Goal: Information Seeking & Learning: Check status

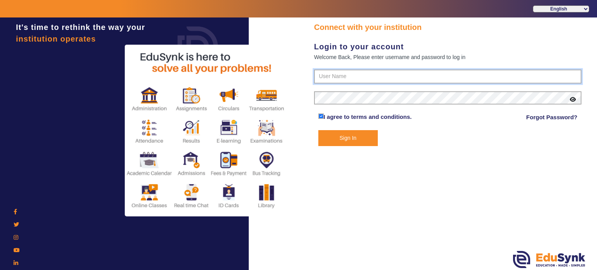
click at [345, 79] on input "text" at bounding box center [448, 77] width 268 height 14
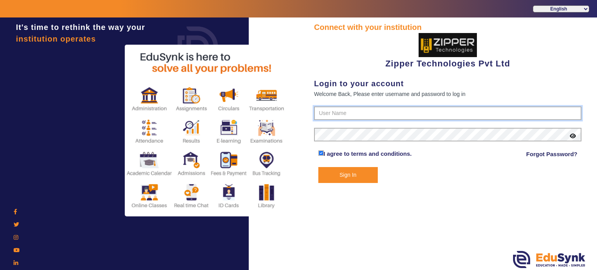
type input "1008790000"
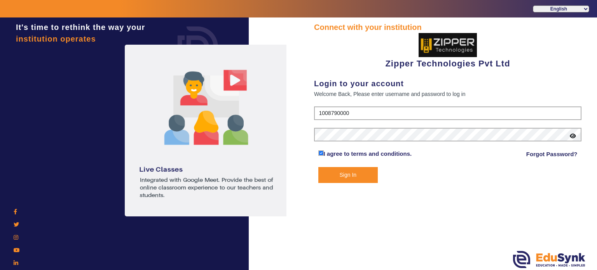
click at [318, 167] on button "Sign In" at bounding box center [348, 175] width 60 height 16
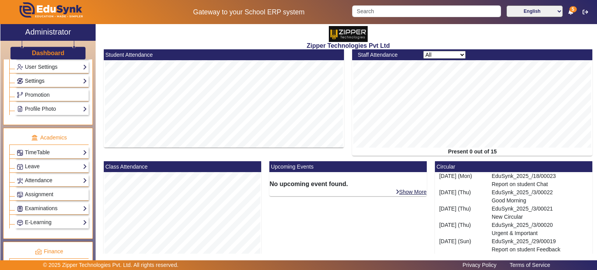
scroll to position [230, 0]
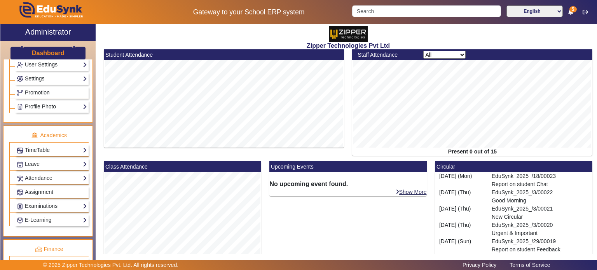
click at [54, 200] on div "Examinations Overview Configuration Exam Structure Class/Batch Structure Schedu…" at bounding box center [51, 206] width 73 height 12
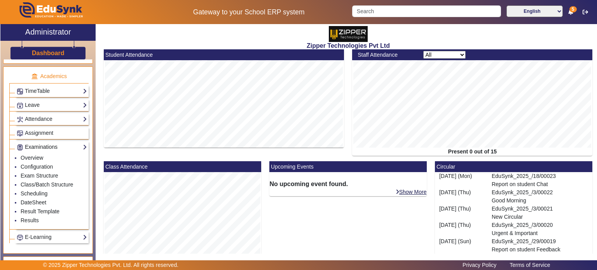
scroll to position [299, 0]
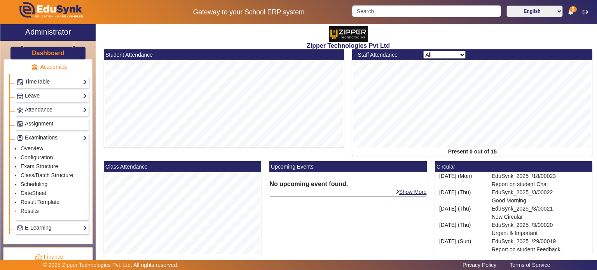
click at [34, 210] on link "Results" at bounding box center [30, 211] width 18 height 6
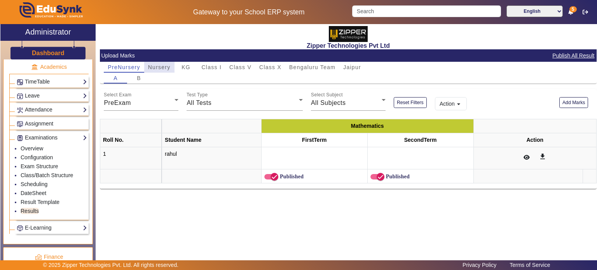
click at [166, 66] on span "Nursery" at bounding box center [159, 67] width 23 height 5
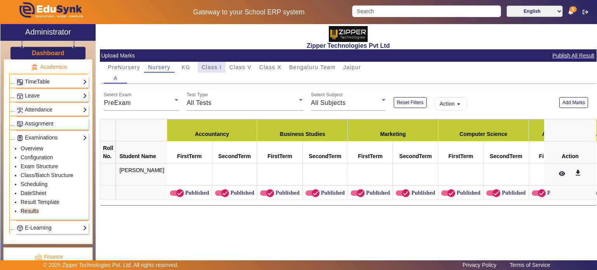
click at [203, 69] on span "Class I" at bounding box center [212, 67] width 20 height 5
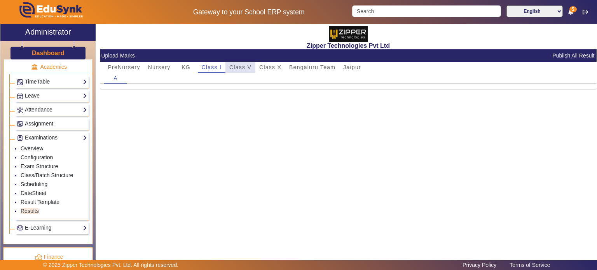
click at [240, 66] on span "Class V" at bounding box center [240, 67] width 22 height 5
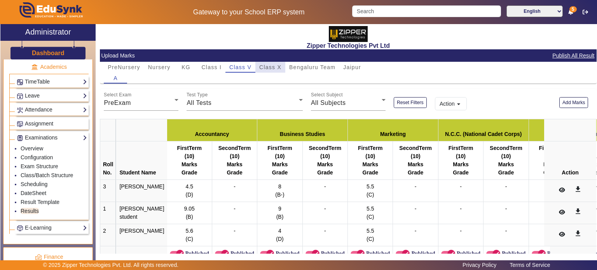
click at [262, 66] on span "Class X" at bounding box center [270, 67] width 22 height 5
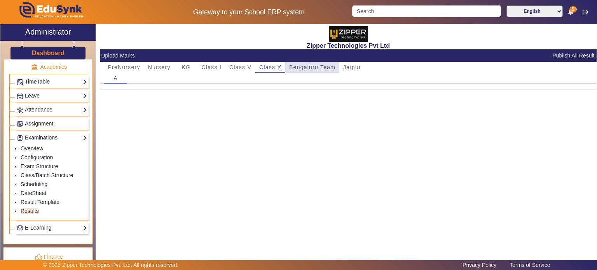
click at [303, 68] on span "Bengaluru Team" at bounding box center [312, 67] width 46 height 5
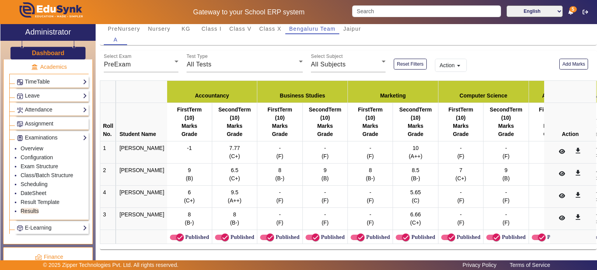
scroll to position [43, 0]
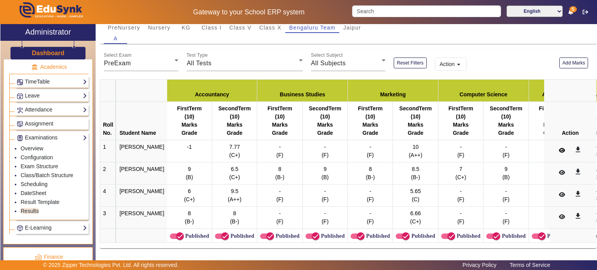
click at [558, 144] on button at bounding box center [561, 150] width 15 height 13
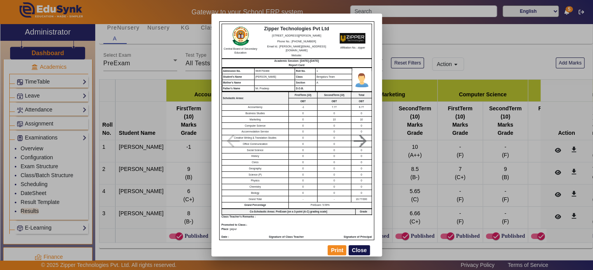
click at [359, 249] on button "Close" at bounding box center [359, 250] width 21 height 10
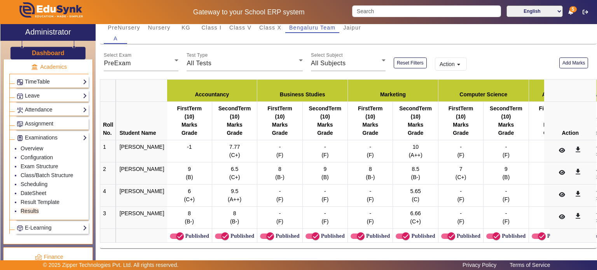
click at [448, 60] on button "Action arrow_drop_down" at bounding box center [451, 64] width 32 height 13
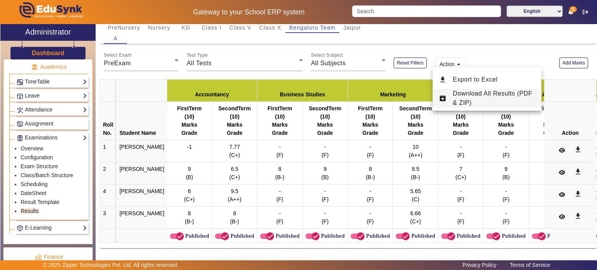
click at [461, 105] on span "Download All Results (PDF & ZIP)" at bounding box center [493, 98] width 80 height 16
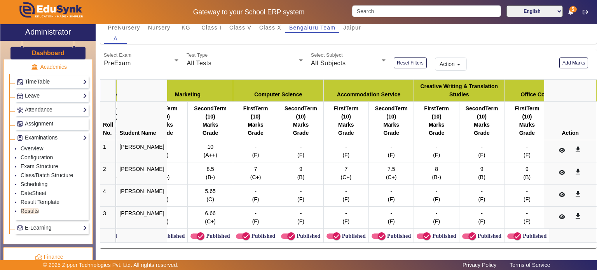
scroll to position [0, 196]
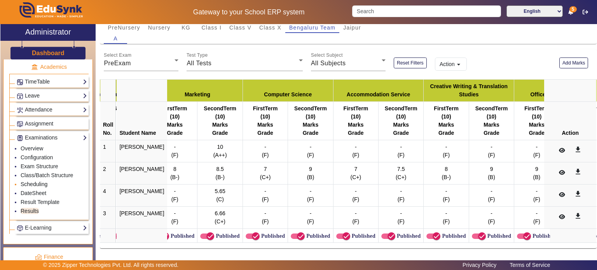
click at [40, 181] on link "Scheduling" at bounding box center [34, 184] width 27 height 6
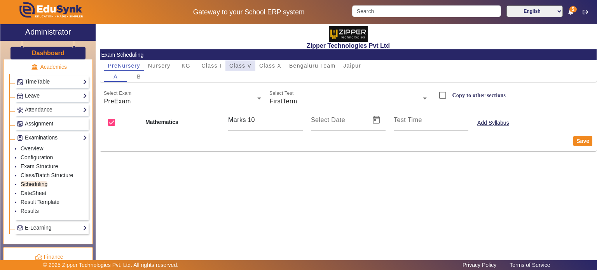
click at [236, 65] on span "Class V" at bounding box center [240, 65] width 22 height 5
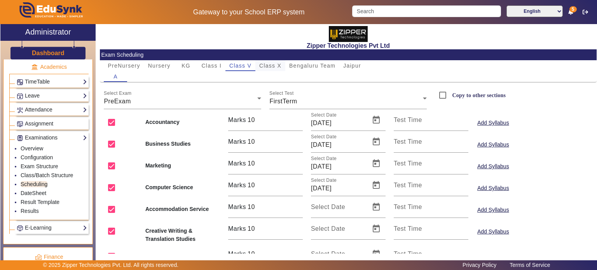
click at [275, 69] on span "Class X" at bounding box center [270, 65] width 22 height 11
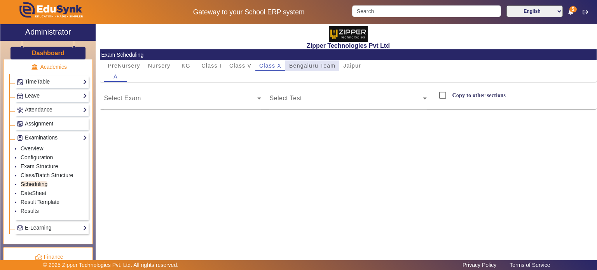
click at [299, 68] on span "Bengaluru Team" at bounding box center [312, 65] width 46 height 5
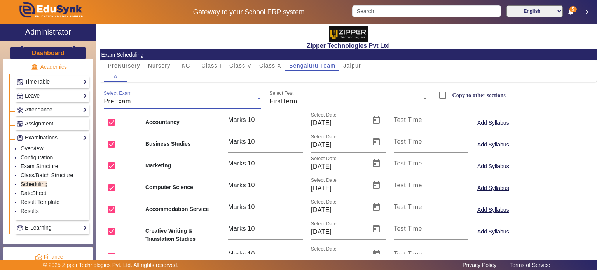
click at [230, 101] on div "PreExam" at bounding box center [181, 101] width 154 height 9
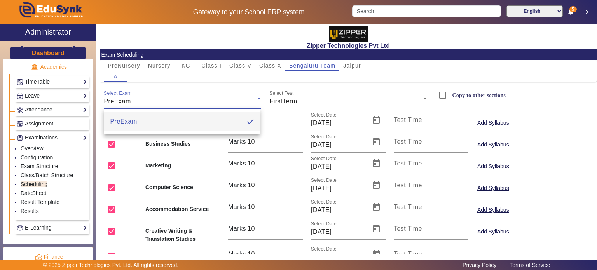
click at [230, 101] on div at bounding box center [298, 135] width 597 height 270
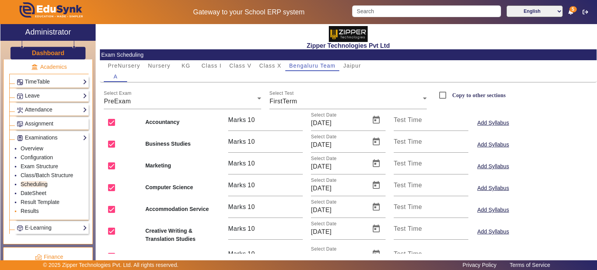
click at [35, 208] on link "Results" at bounding box center [30, 211] width 18 height 6
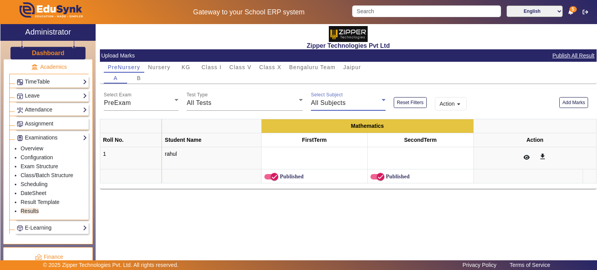
click at [355, 102] on div "All Subjects" at bounding box center [346, 102] width 71 height 9
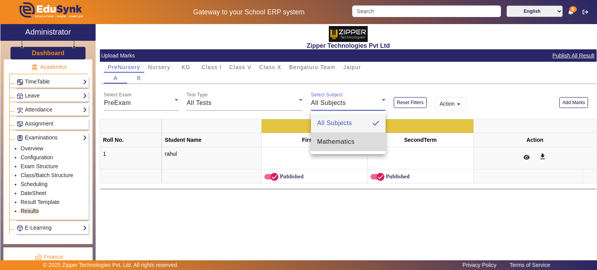
click at [345, 140] on span "Mathematics" at bounding box center [335, 141] width 37 height 9
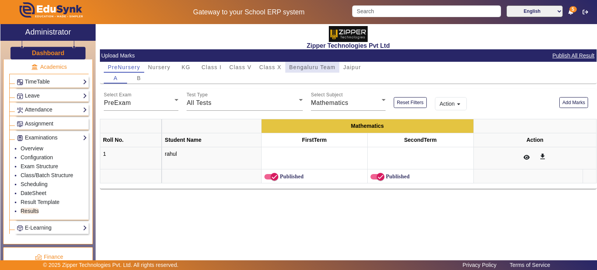
click at [290, 70] on span "Bengaluru Team" at bounding box center [312, 67] width 46 height 11
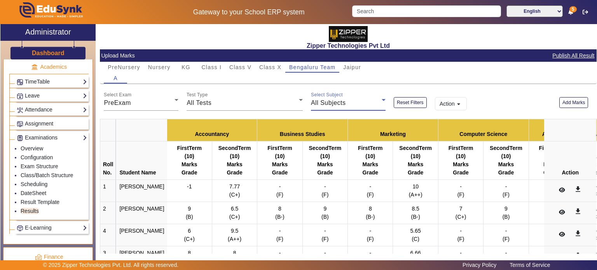
click at [311, 103] on span "All Subjects" at bounding box center [328, 103] width 35 height 7
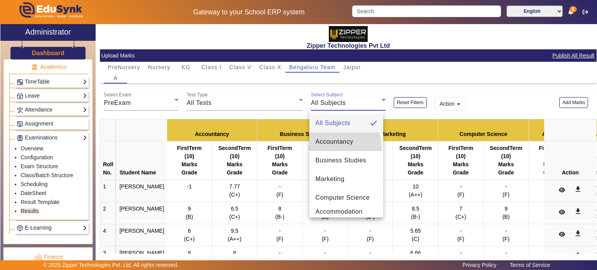
click at [325, 149] on mat-option "Accountancy" at bounding box center [347, 142] width 74 height 19
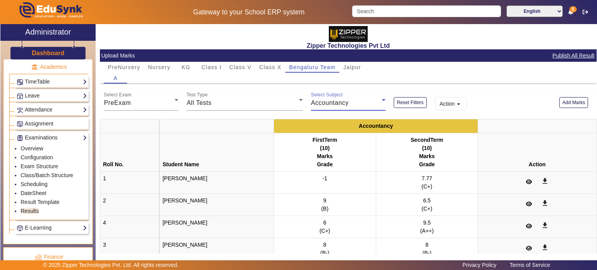
scroll to position [31, 0]
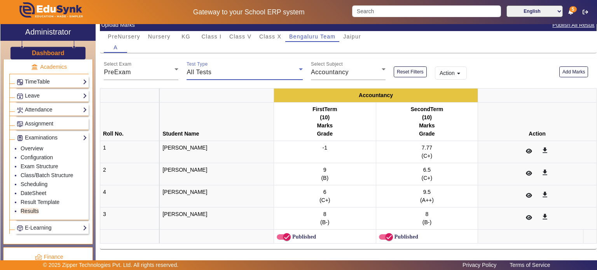
click at [262, 73] on div "All Tests" at bounding box center [243, 72] width 112 height 9
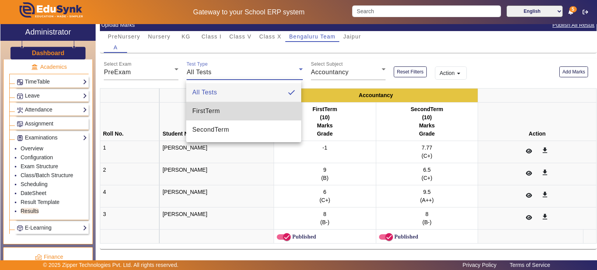
click at [255, 110] on mat-option "FirstTerm" at bounding box center [243, 111] width 115 height 19
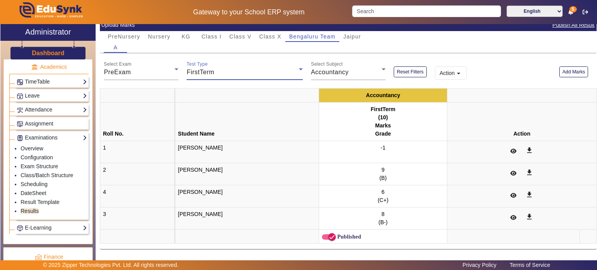
scroll to position [0, 0]
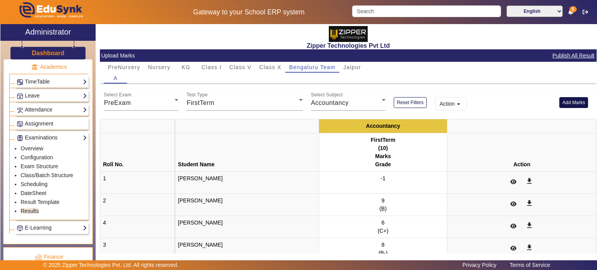
click at [564, 101] on button "Add Marks" at bounding box center [574, 102] width 29 height 10
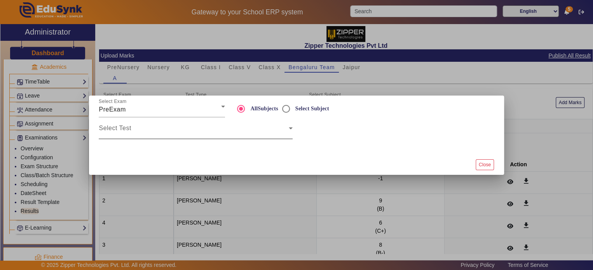
click at [191, 121] on div "Select Test" at bounding box center [196, 128] width 194 height 22
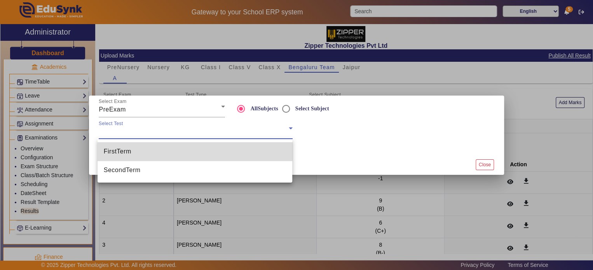
click at [190, 147] on mat-option "FirstTerm" at bounding box center [195, 151] width 195 height 19
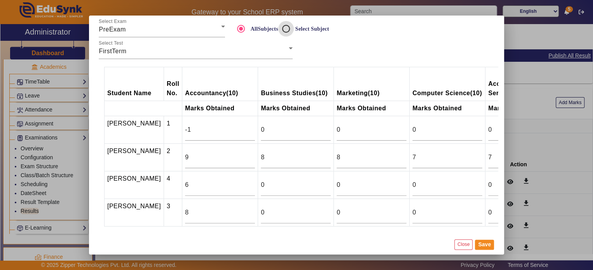
click at [282, 31] on input "Select Subject" at bounding box center [286, 29] width 16 height 16
radio input "true"
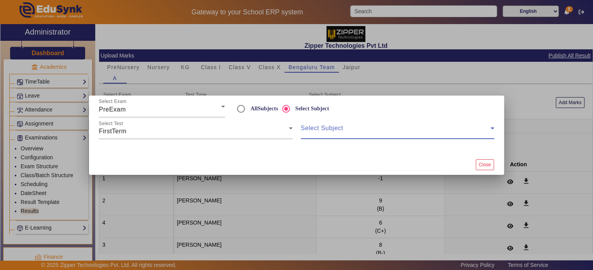
click at [311, 134] on span at bounding box center [396, 131] width 190 height 9
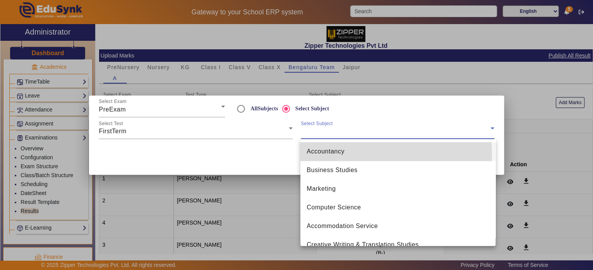
click at [324, 155] on span "Accountancy" at bounding box center [326, 151] width 38 height 9
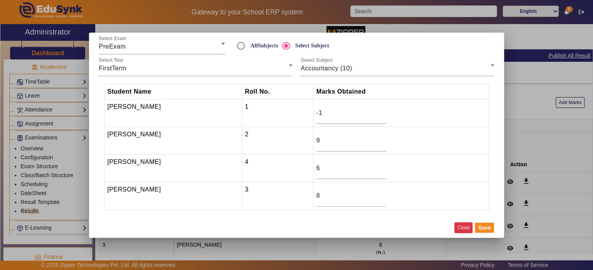
click at [464, 224] on button "Close" at bounding box center [464, 227] width 18 height 10
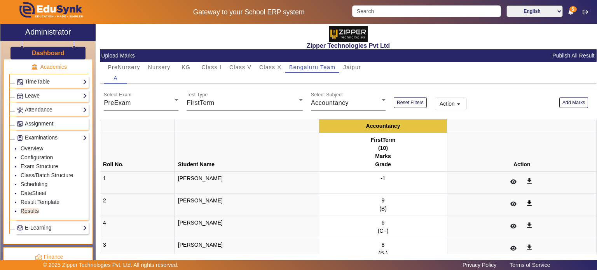
click at [526, 205] on mat-icon "get_app" at bounding box center [530, 203] width 8 height 8
click at [357, 12] on input "Search" at bounding box center [426, 11] width 149 height 12
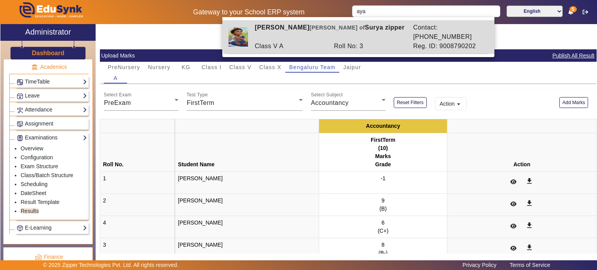
click at [362, 31] on div "[PERSON_NAME] [PERSON_NAME] of [PERSON_NAME] zipper" at bounding box center [330, 32] width 158 height 19
type input "[PERSON_NAME]"
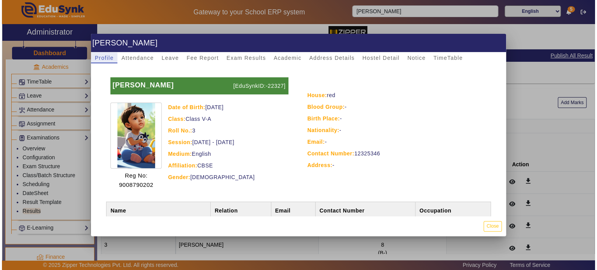
scroll to position [69, 0]
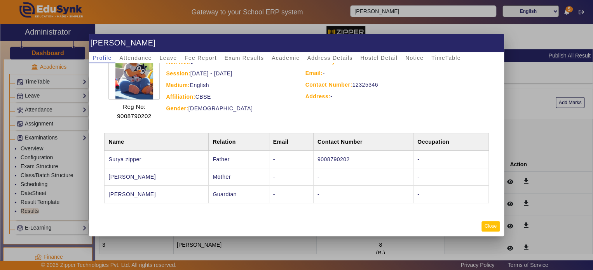
click at [499, 227] on button "Close" at bounding box center [491, 226] width 18 height 10
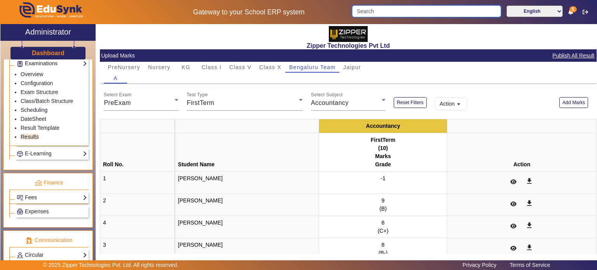
scroll to position [435, 0]
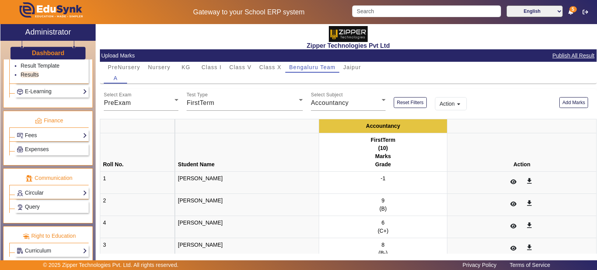
click at [54, 129] on div "Fees Institution Fee Setup Class Fee Setup Student Fee Setup Fee Audit Payment …" at bounding box center [51, 135] width 73 height 12
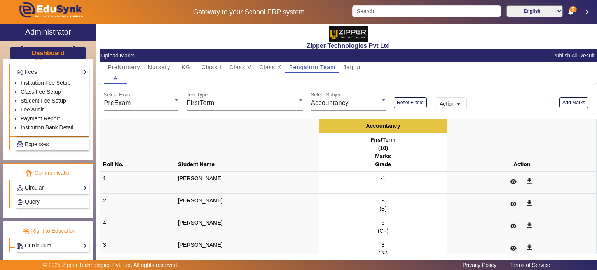
scroll to position [417, 0]
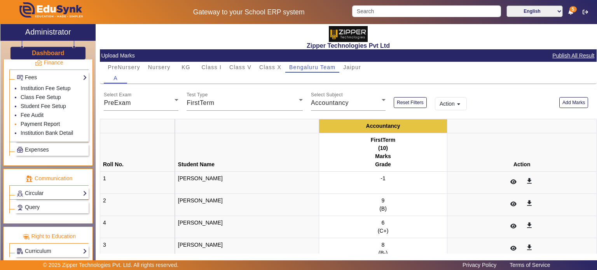
click at [46, 121] on link "Payment Report" at bounding box center [40, 124] width 39 height 6
